Goal: Information Seeking & Learning: Learn about a topic

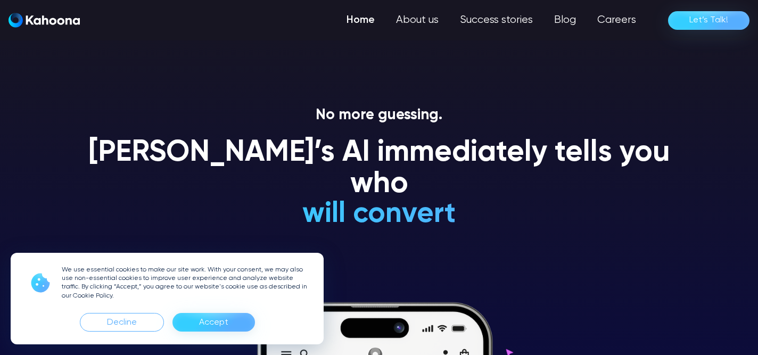
click at [225, 323] on div "Accept" at bounding box center [213, 322] width 29 height 17
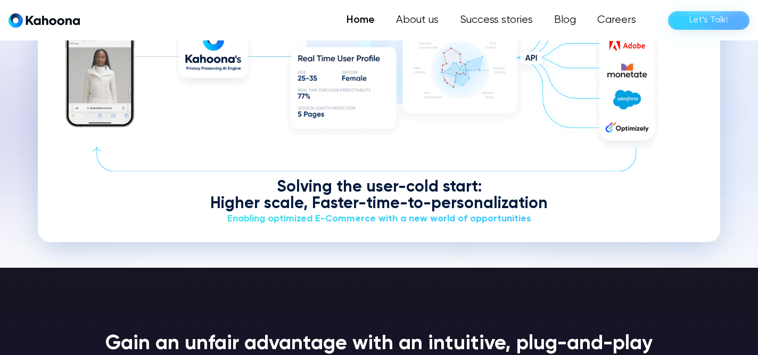
scroll to position [1349, 0]
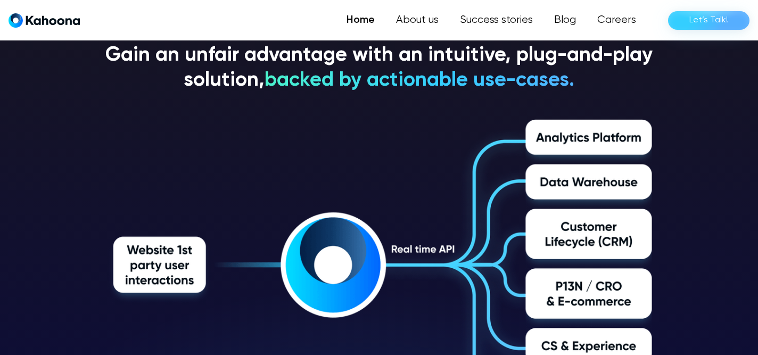
click at [379, 259] on img at bounding box center [378, 263] width 545 height 288
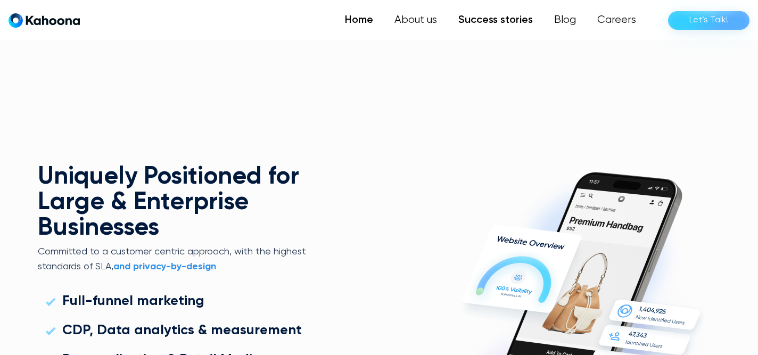
scroll to position [2689, 0]
click at [497, 24] on link "Success stories" at bounding box center [496, 20] width 96 height 21
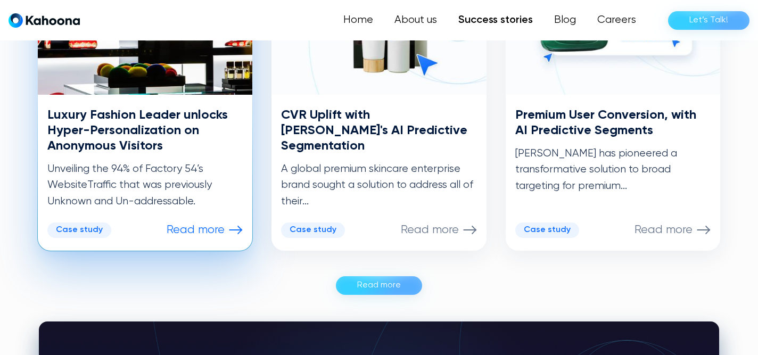
scroll to position [634, 0]
click at [146, 86] on img at bounding box center [145, 23] width 214 height 144
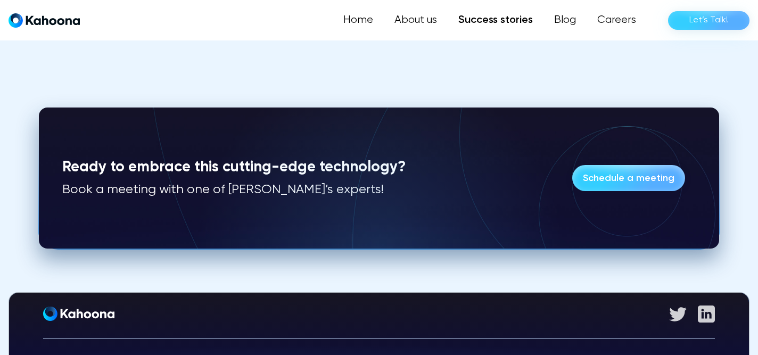
scroll to position [2563, 0]
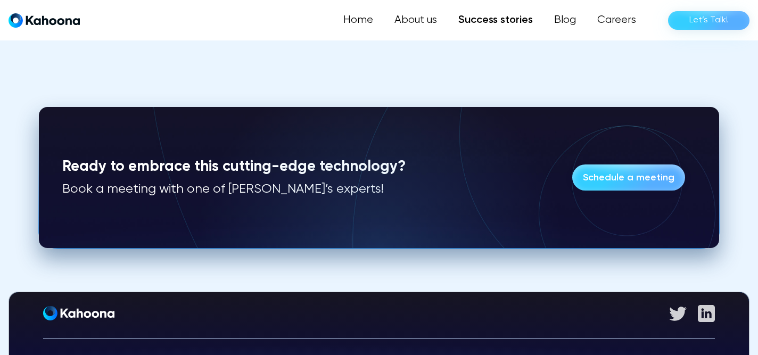
click at [60, 20] on img "home" at bounding box center [44, 20] width 71 height 15
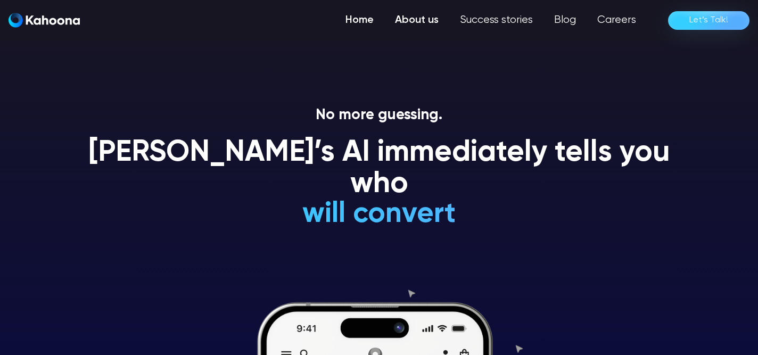
click at [428, 29] on link "About us" at bounding box center [416, 20] width 65 height 21
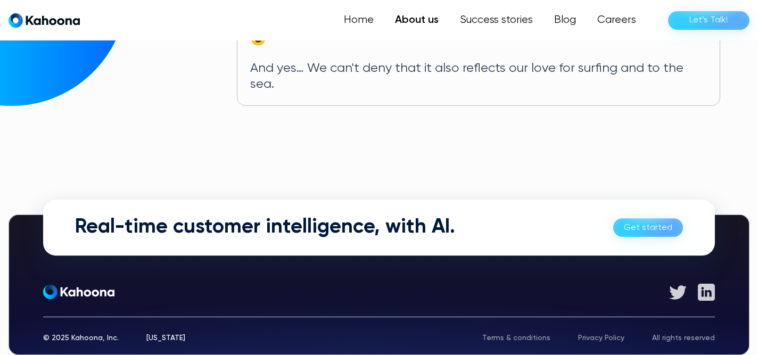
scroll to position [709, 0]
